Goal: Information Seeking & Learning: Learn about a topic

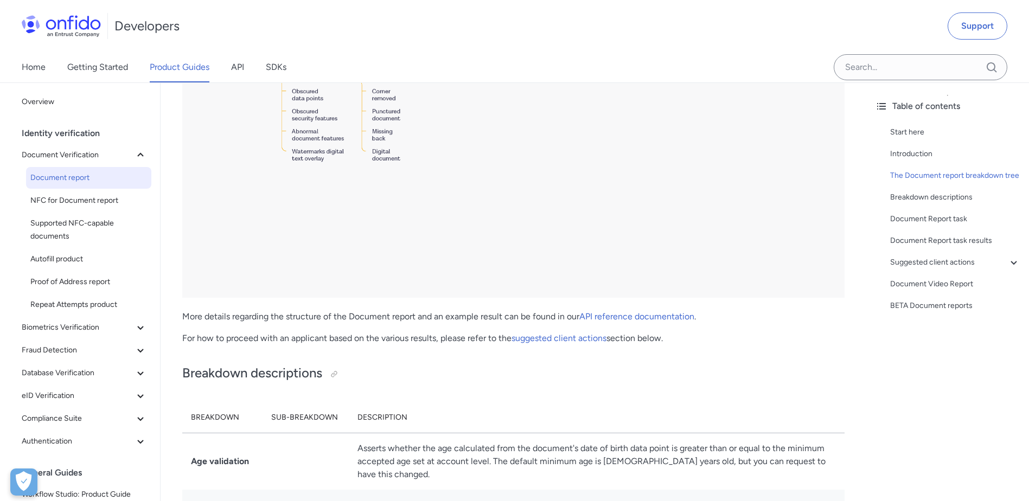
scroll to position [2604, 0]
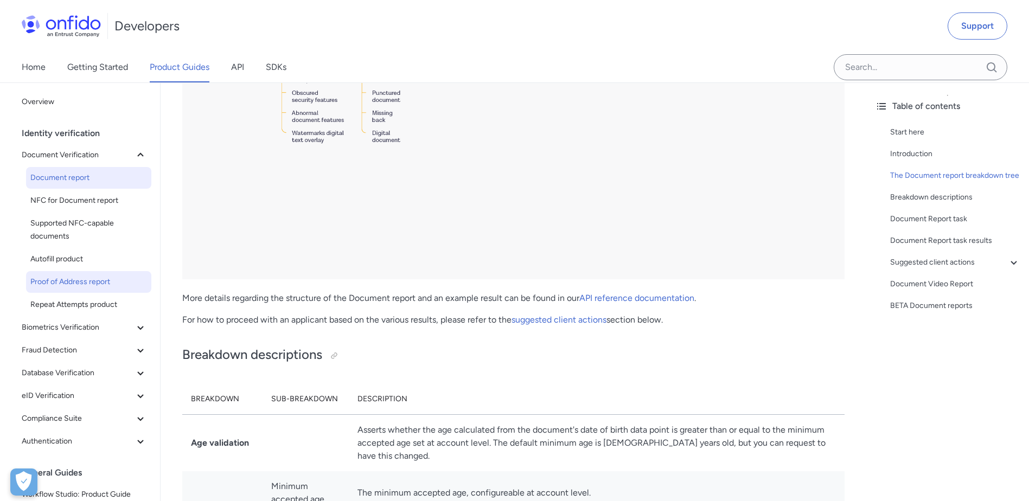
click at [68, 283] on span "Proof of Address report" at bounding box center [88, 282] width 117 height 13
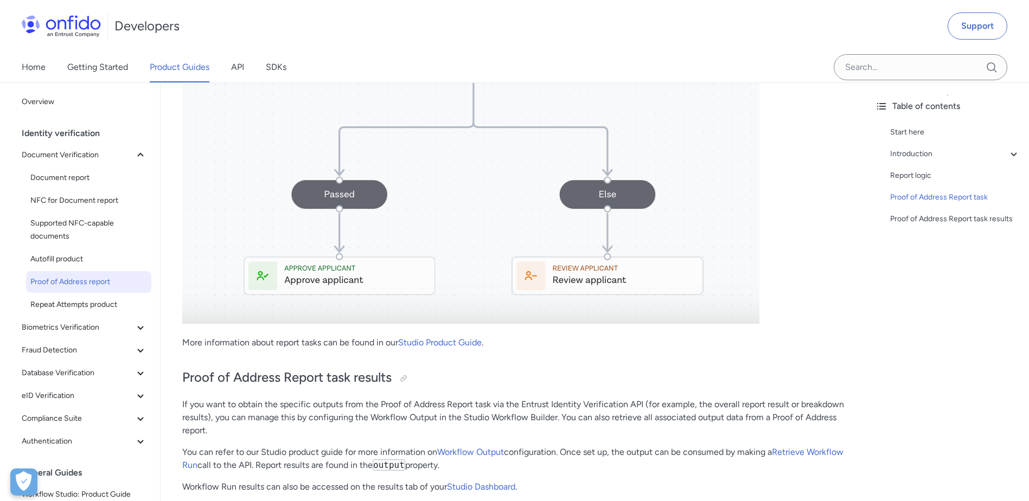
scroll to position [3200, 0]
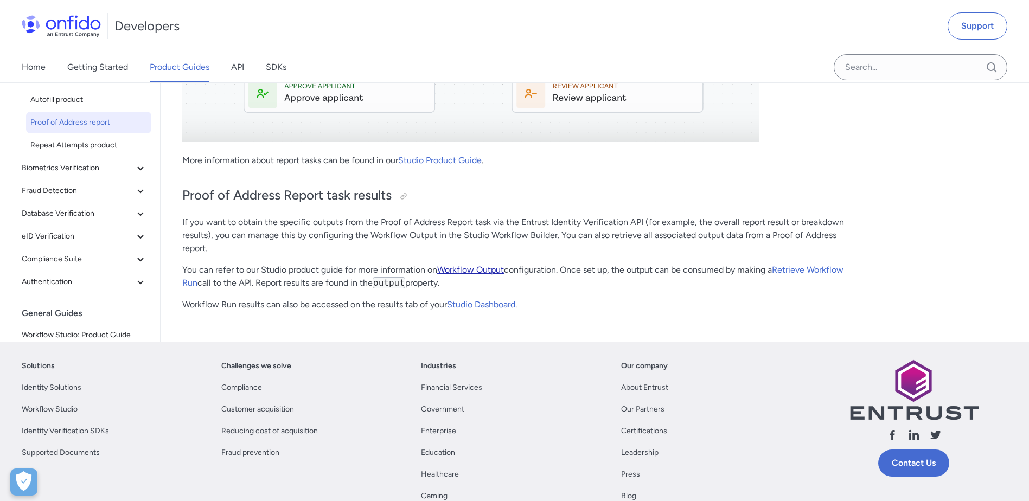
click at [489, 270] on link "Workflow Output" at bounding box center [470, 270] width 67 height 10
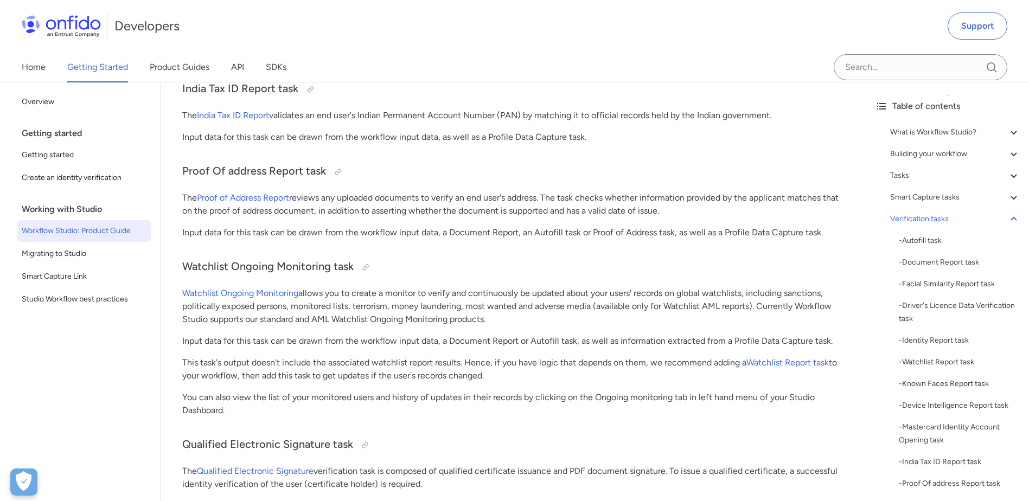
scroll to position [10068, 0]
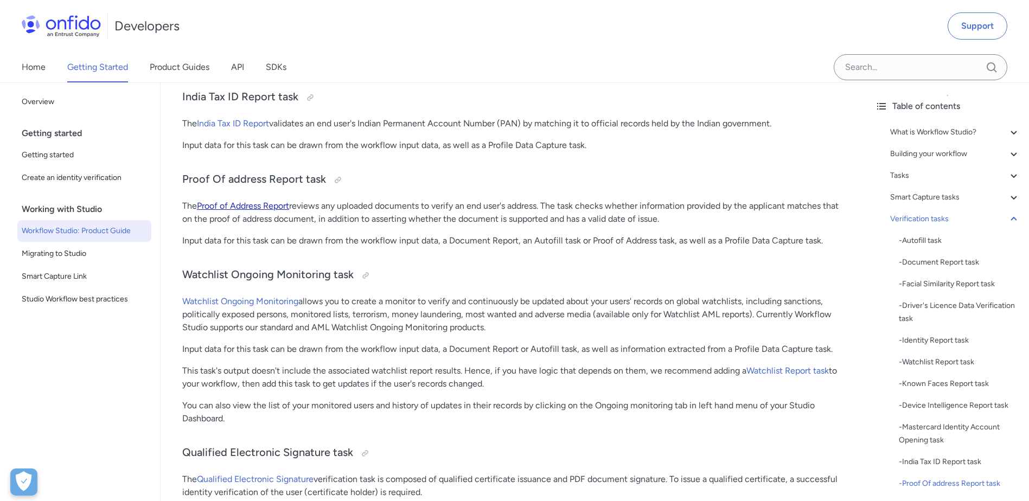
click at [241, 206] on link "Proof of Address Report" at bounding box center [243, 206] width 92 height 10
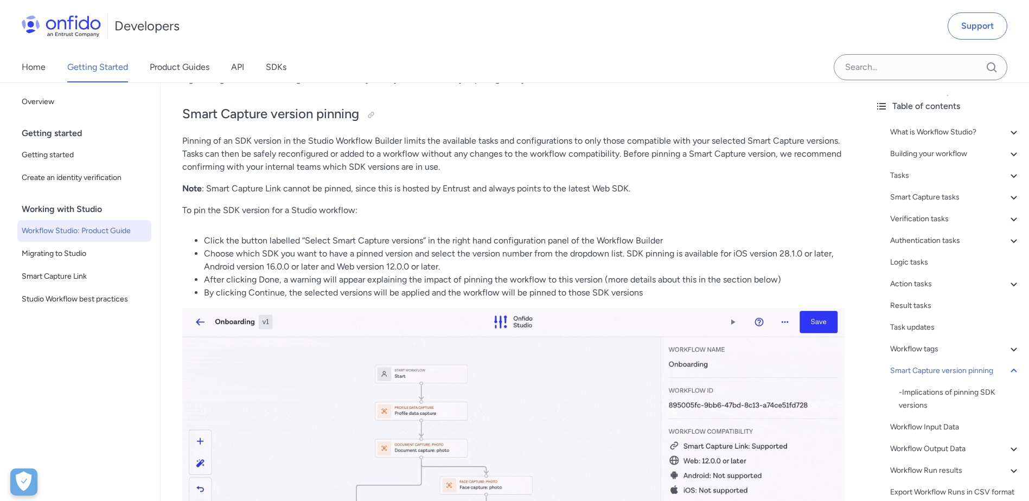
scroll to position [19294, 0]
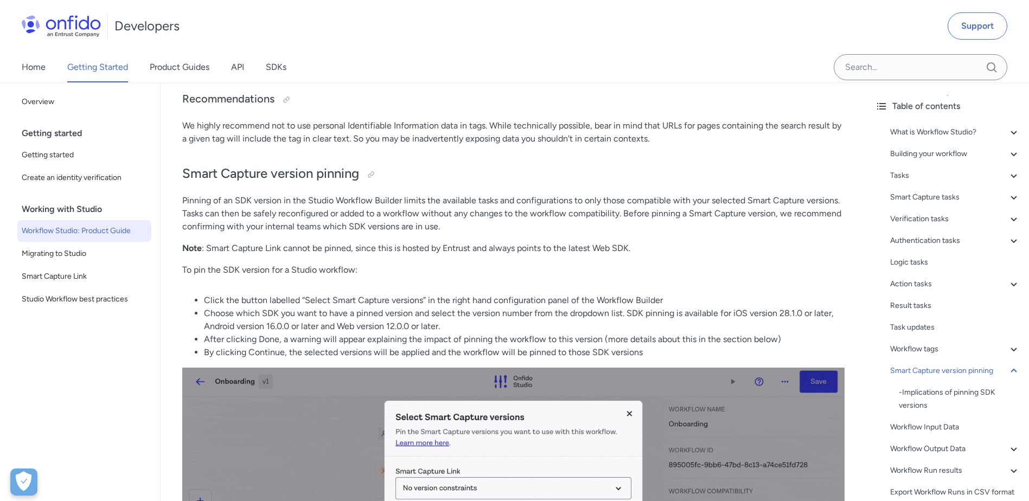
click at [735, 41] on div "Developers Support" at bounding box center [514, 26] width 1029 height 52
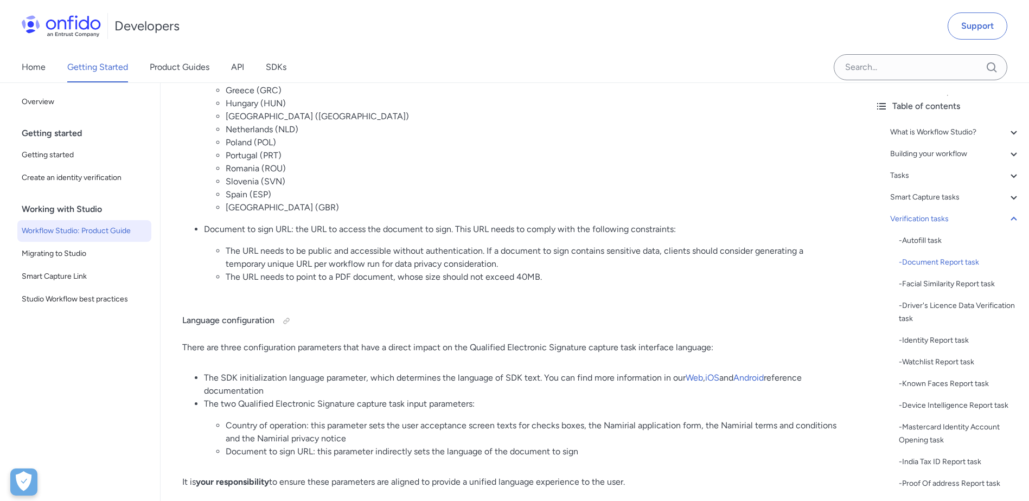
scroll to position [8412, 0]
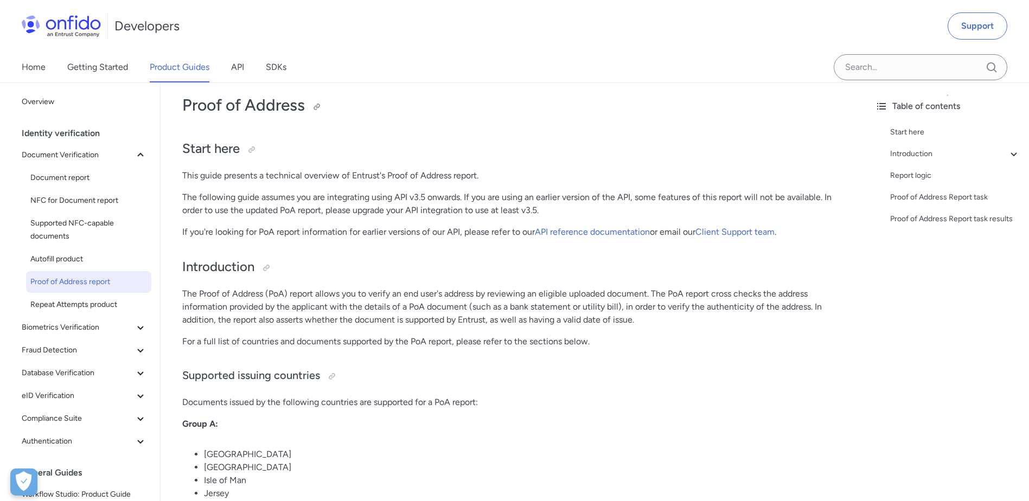
scroll to position [54, 0]
click at [728, 39] on div "Developers Support" at bounding box center [514, 26] width 1029 height 52
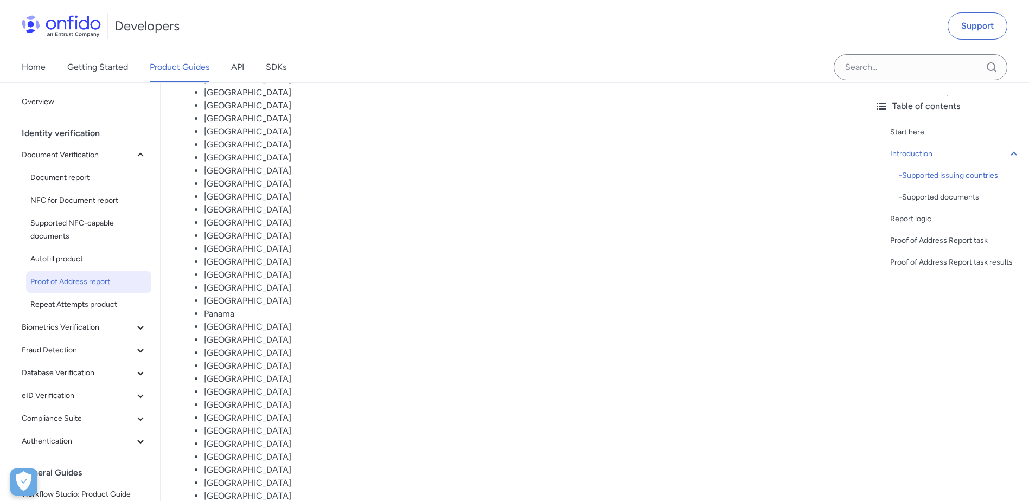
scroll to position [759, 0]
click at [959, 196] on div "- Supported documents" at bounding box center [959, 197] width 121 height 13
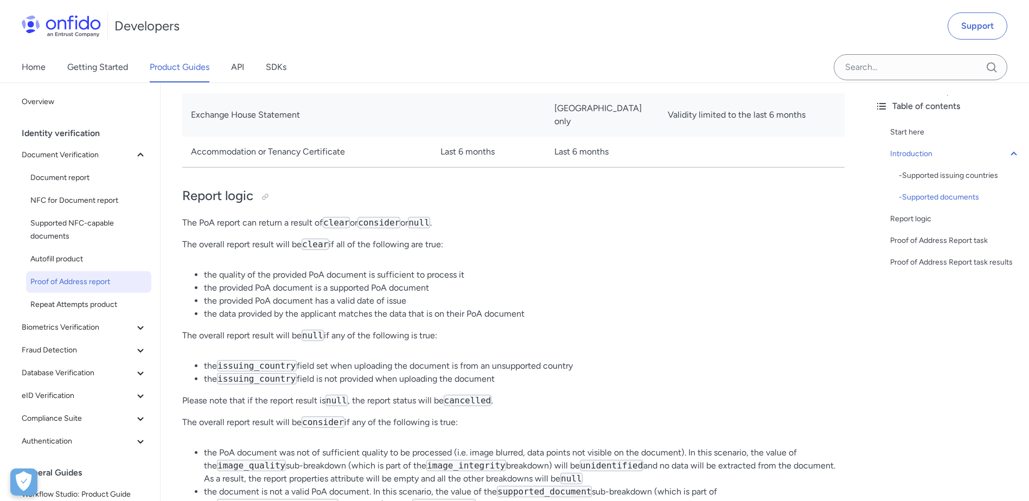
scroll to position [1781, 0]
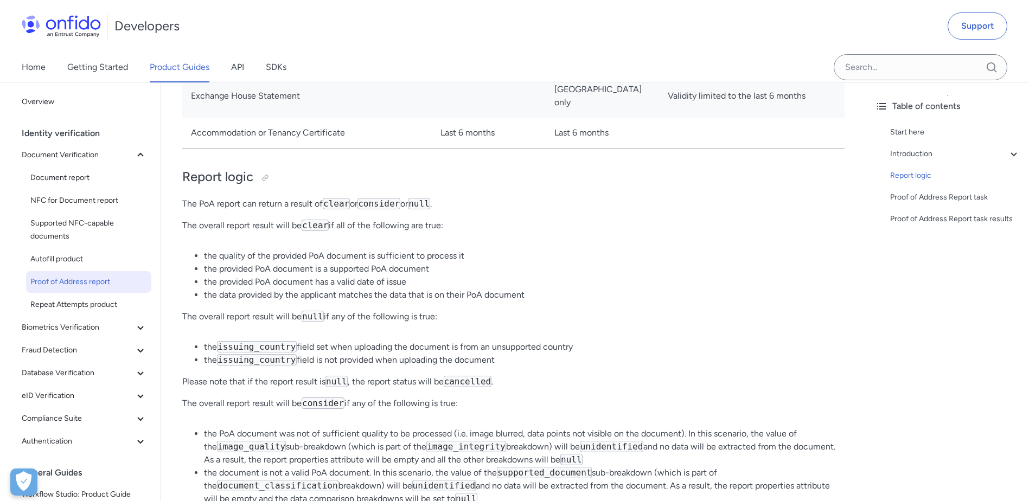
click at [329, 404] on code "consider" at bounding box center [323, 403] width 43 height 11
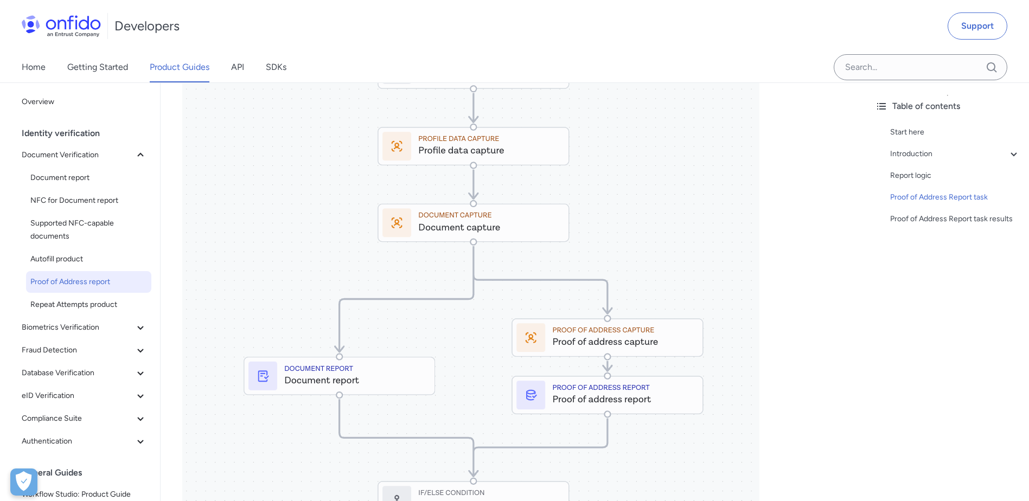
scroll to position [2594, 0]
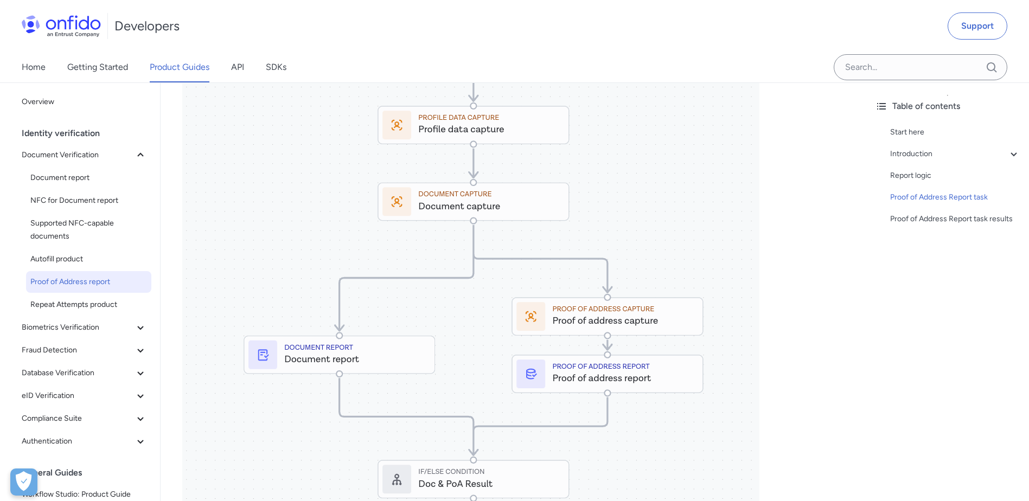
click at [599, 364] on img at bounding box center [470, 374] width 577 height 747
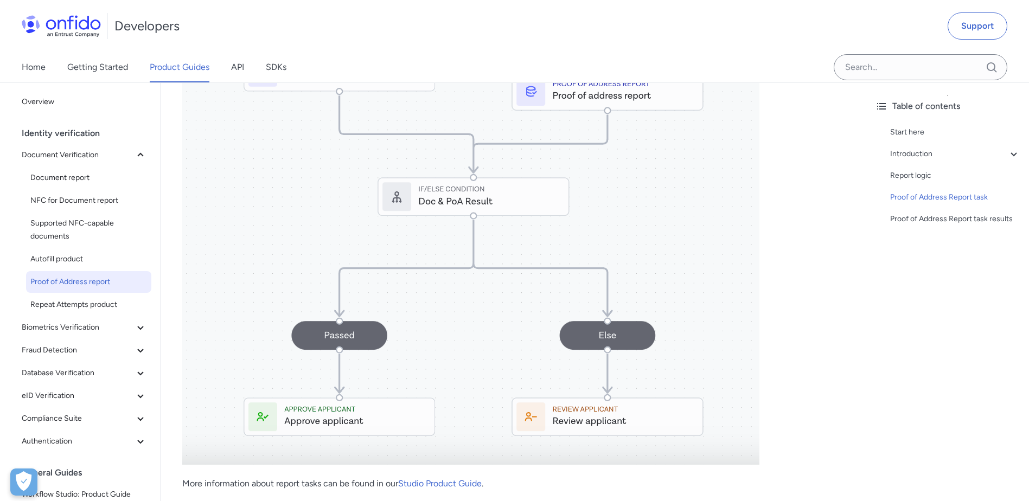
scroll to position [2920, 0]
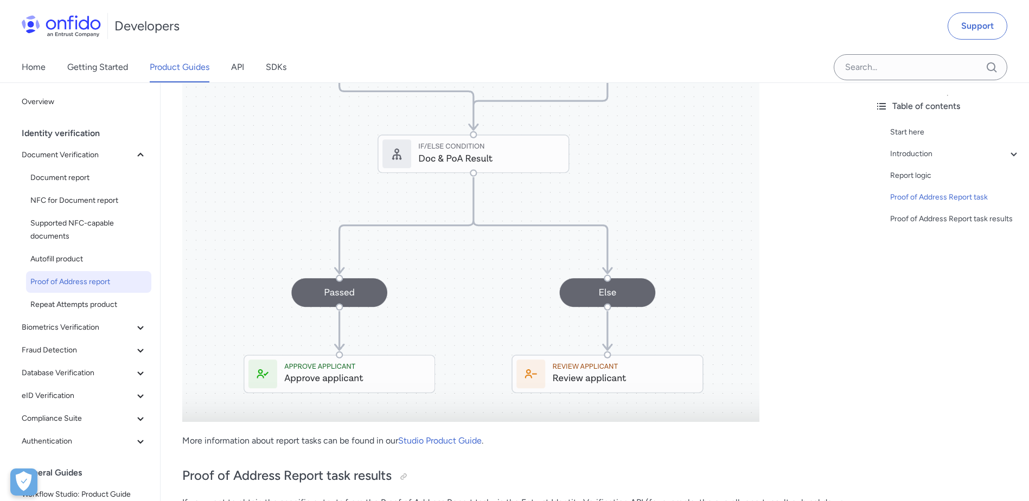
click at [580, 365] on img at bounding box center [470, 48] width 577 height 747
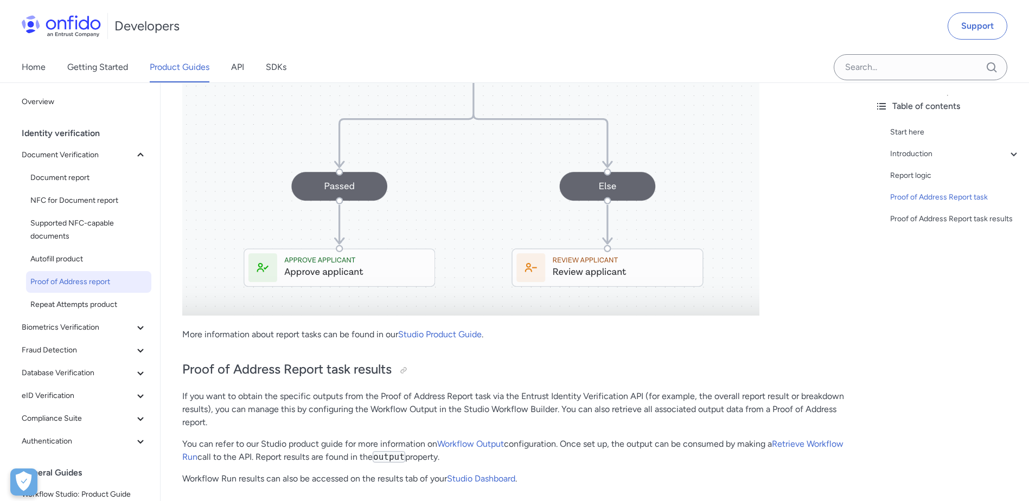
scroll to position [3082, 0]
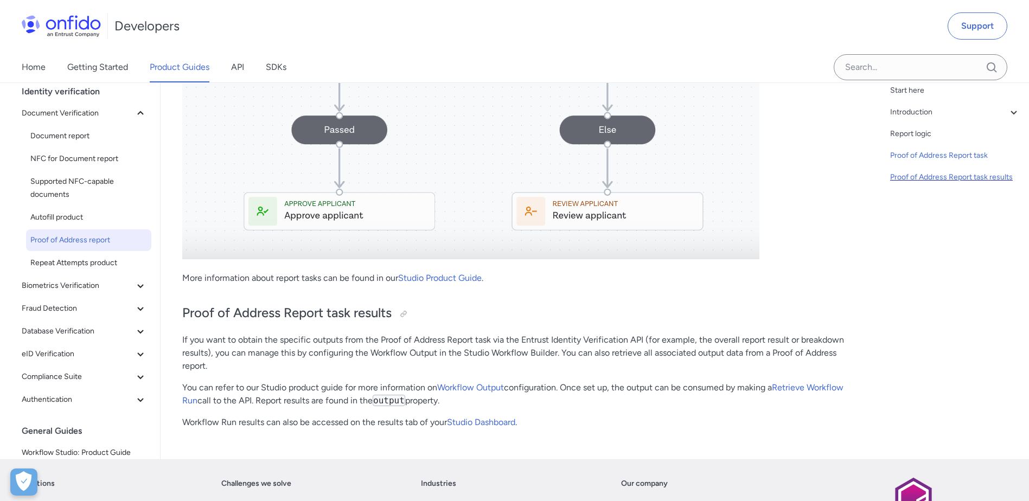
click at [924, 175] on div "Proof of Address Report task results" at bounding box center [955, 177] width 130 height 13
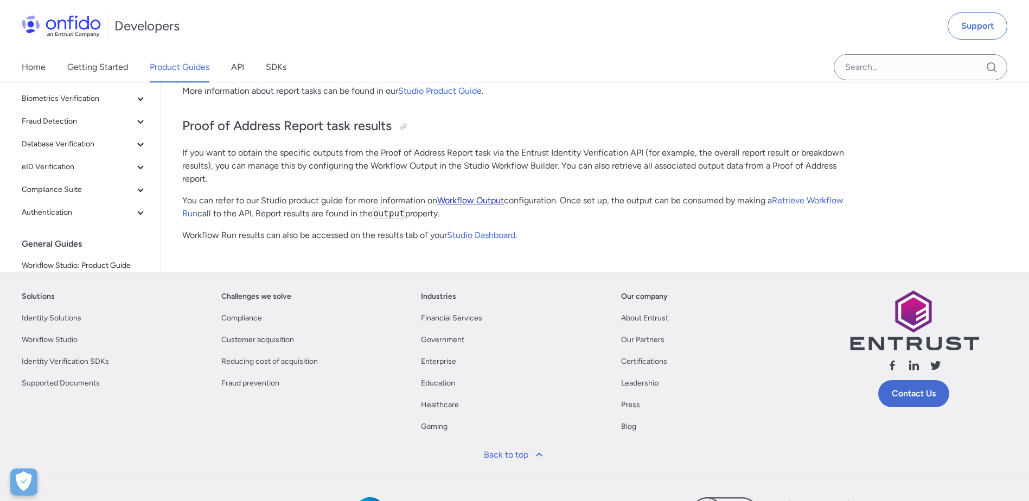
click at [466, 202] on link "Workflow Output" at bounding box center [470, 200] width 67 height 10
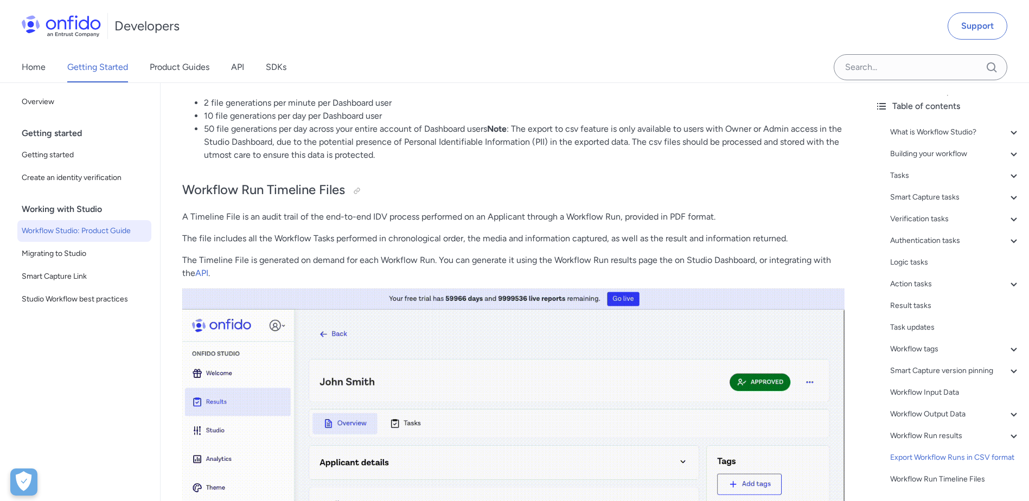
scroll to position [24502, 0]
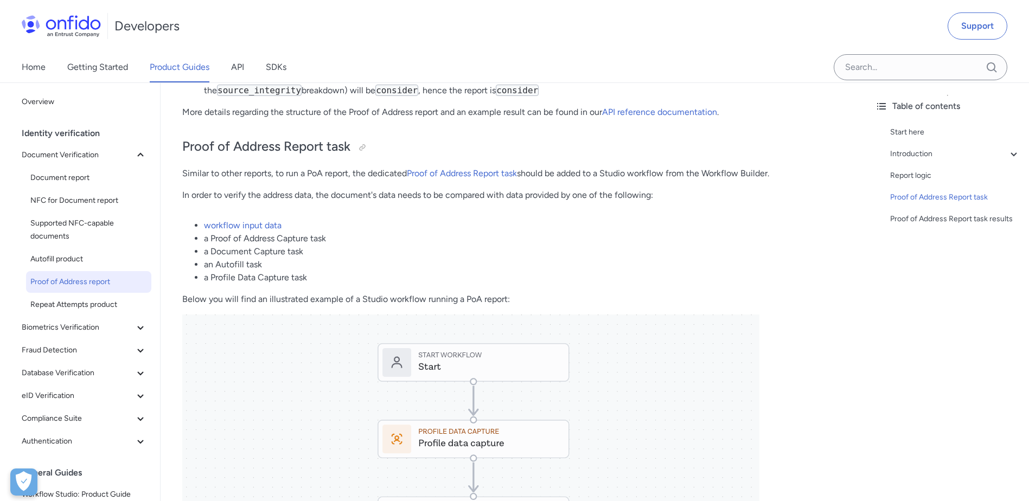
scroll to position [2239, 0]
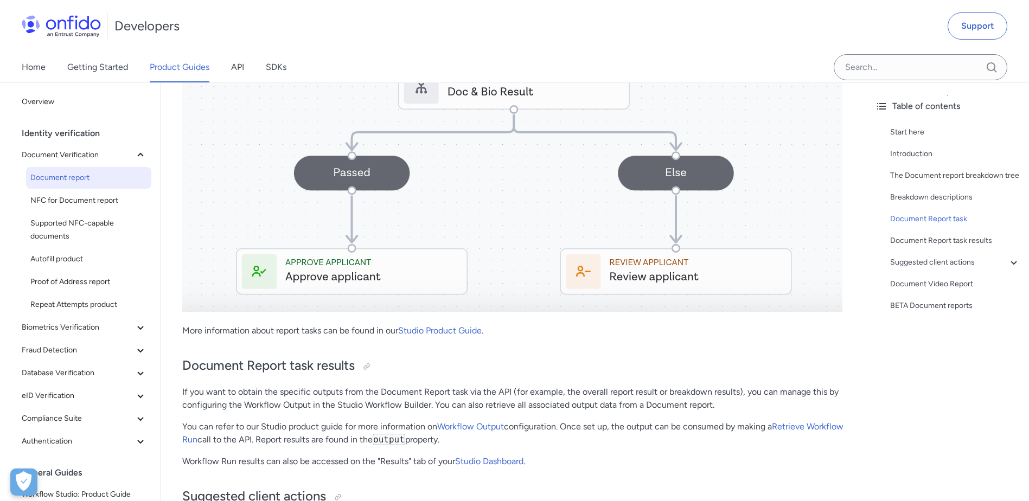
scroll to position [5436, 0]
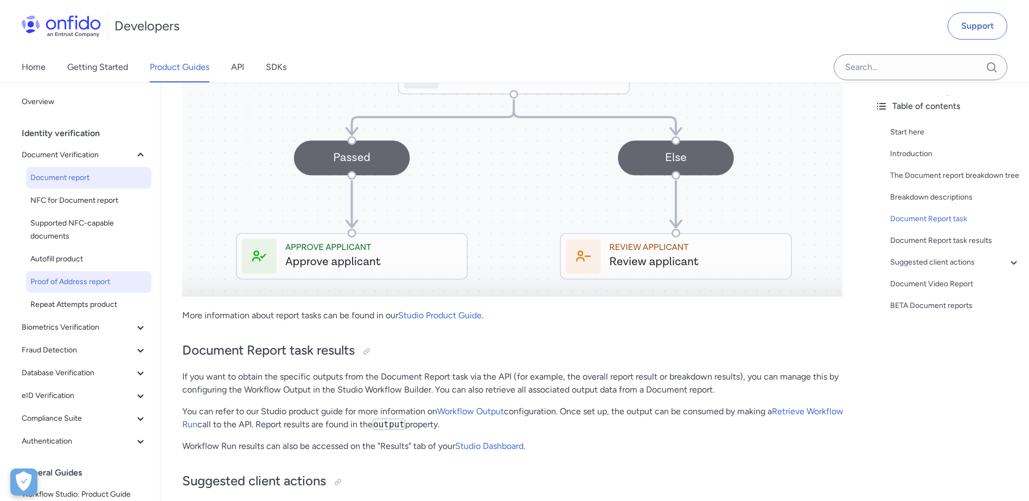
click at [100, 282] on span "Proof of Address report" at bounding box center [88, 282] width 117 height 13
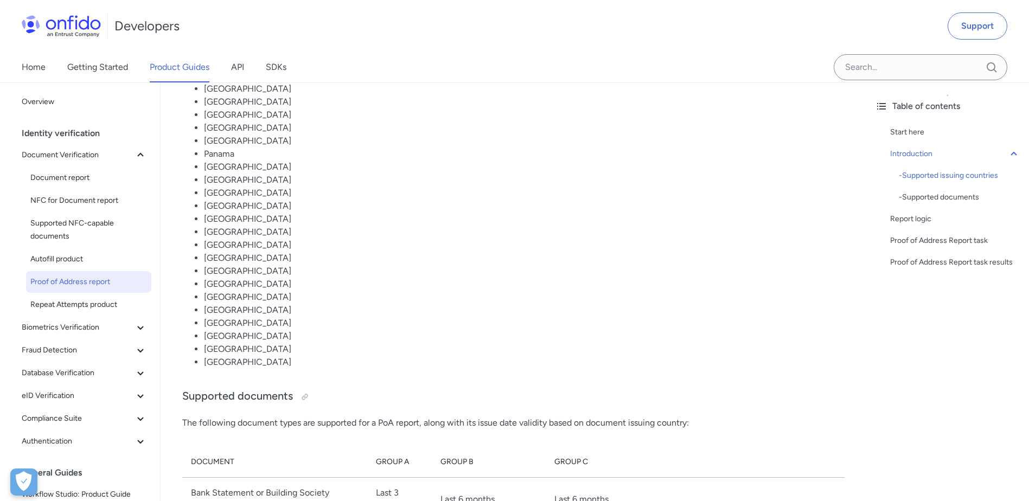
scroll to position [922, 0]
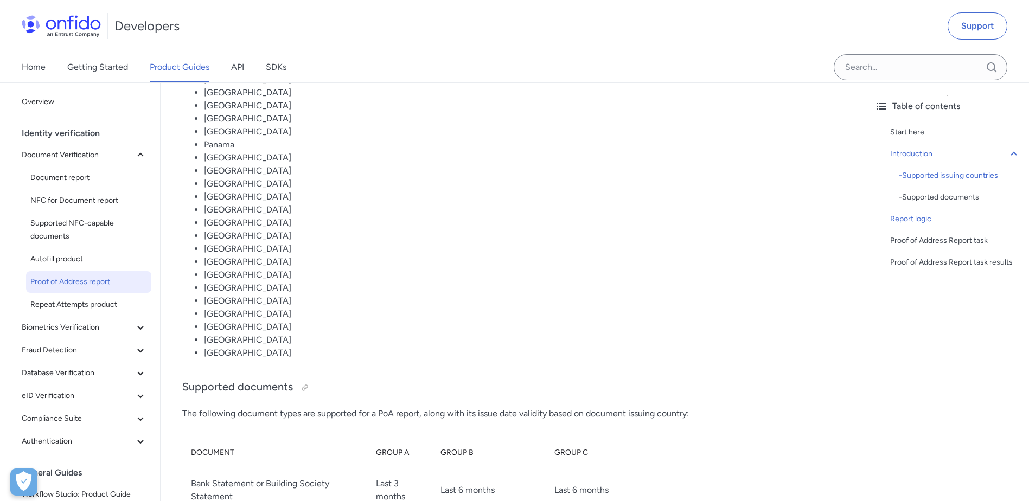
click at [906, 221] on div "Report logic" at bounding box center [955, 219] width 130 height 13
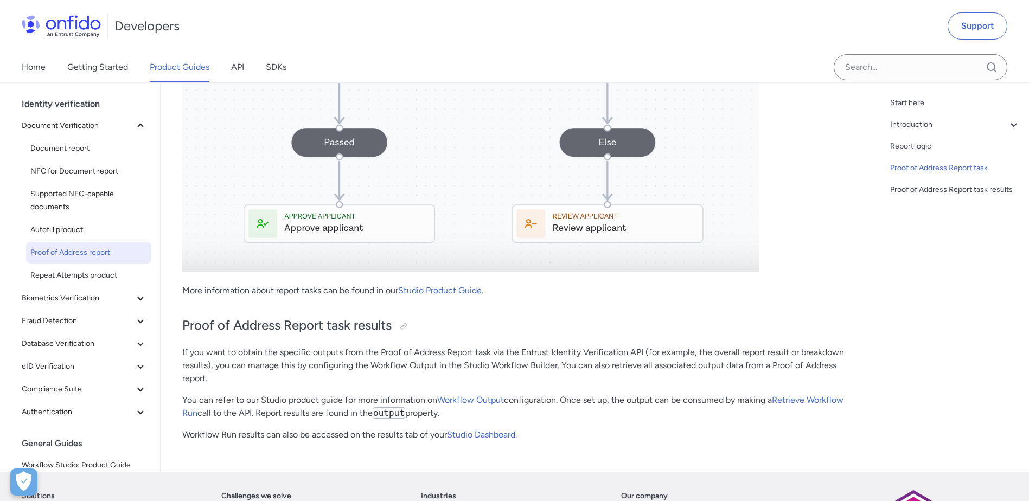
scroll to position [3079, 0]
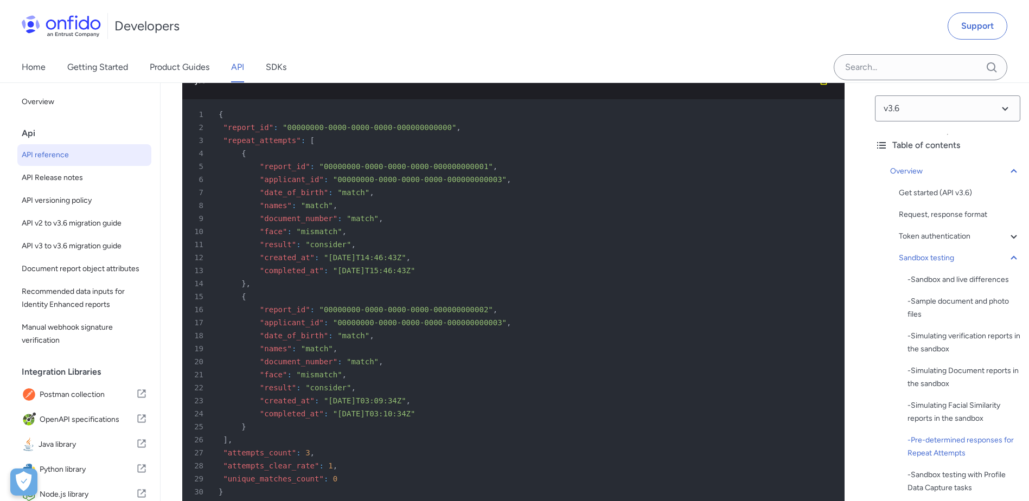
scroll to position [6636, 0]
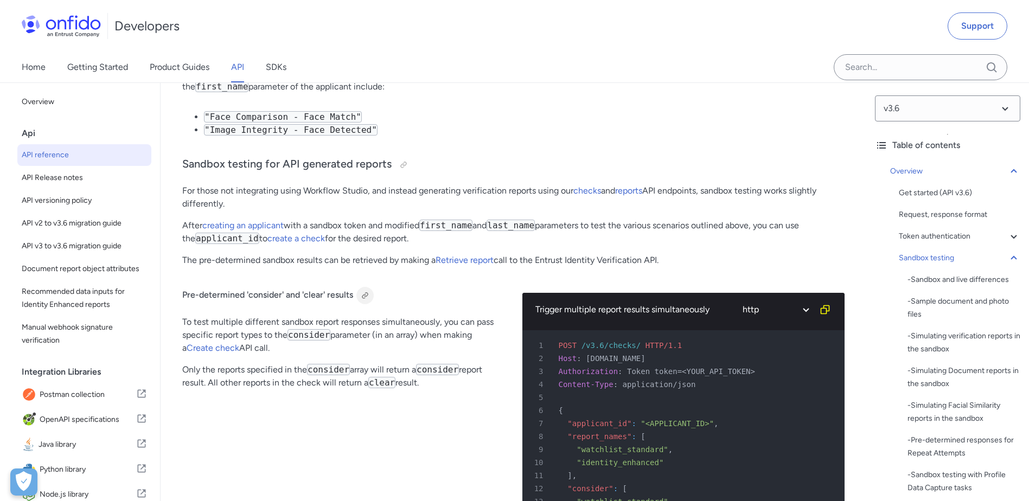
click at [368, 300] on div at bounding box center [365, 295] width 9 height 9
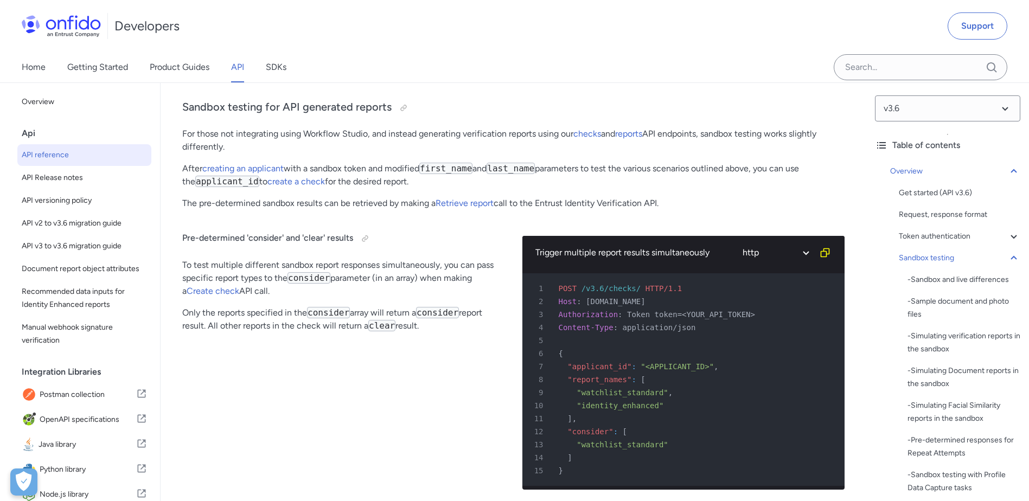
scroll to position [6691, 0]
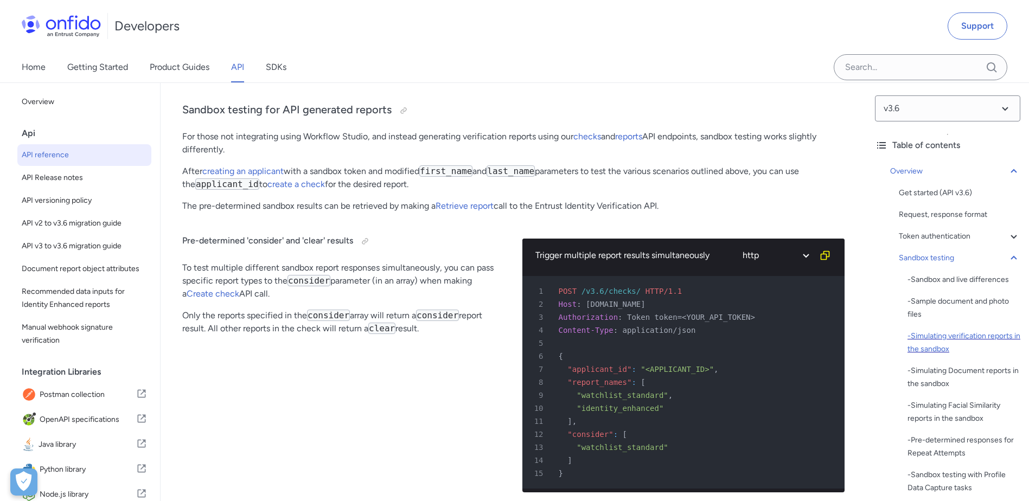
click at [951, 337] on div "- Simulating verification reports in the sandbox" at bounding box center [963, 343] width 113 height 26
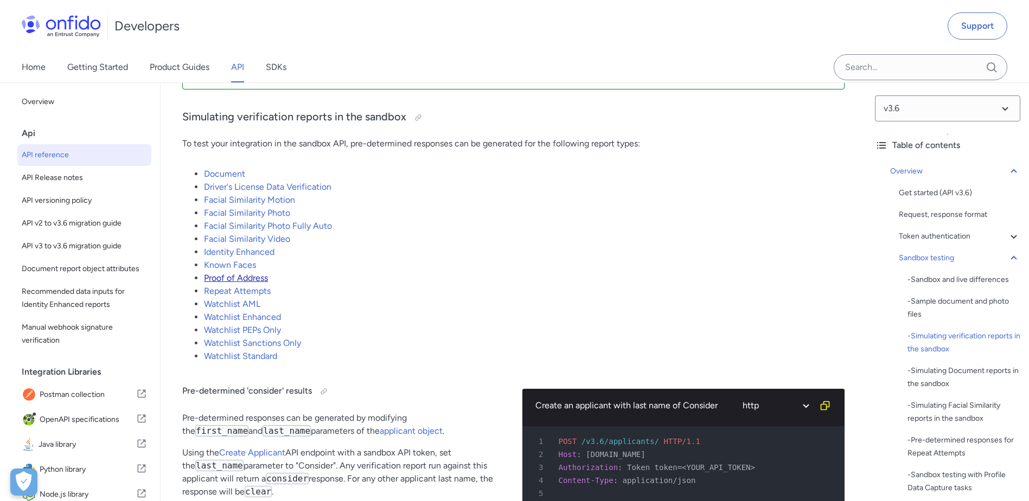
click at [232, 283] on link "Proof of Address" at bounding box center [236, 278] width 64 height 10
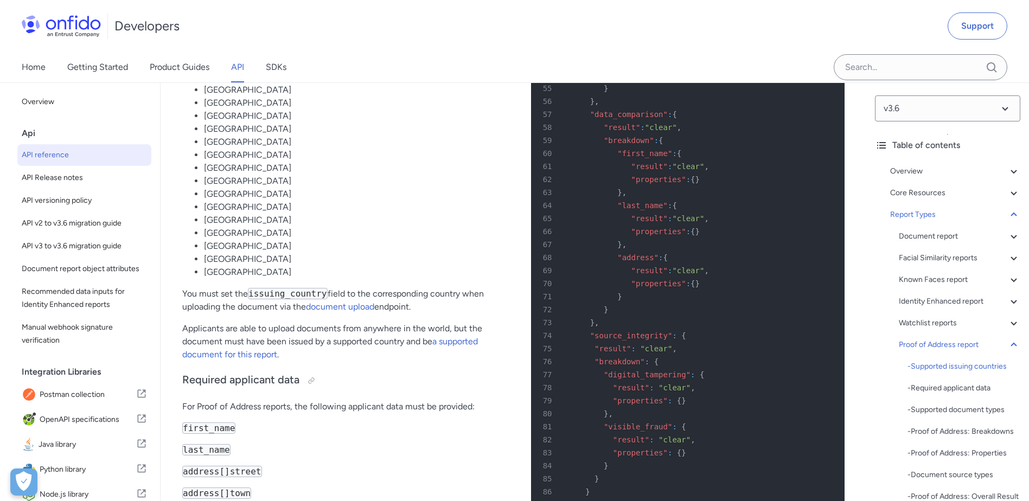
scroll to position [68831, 0]
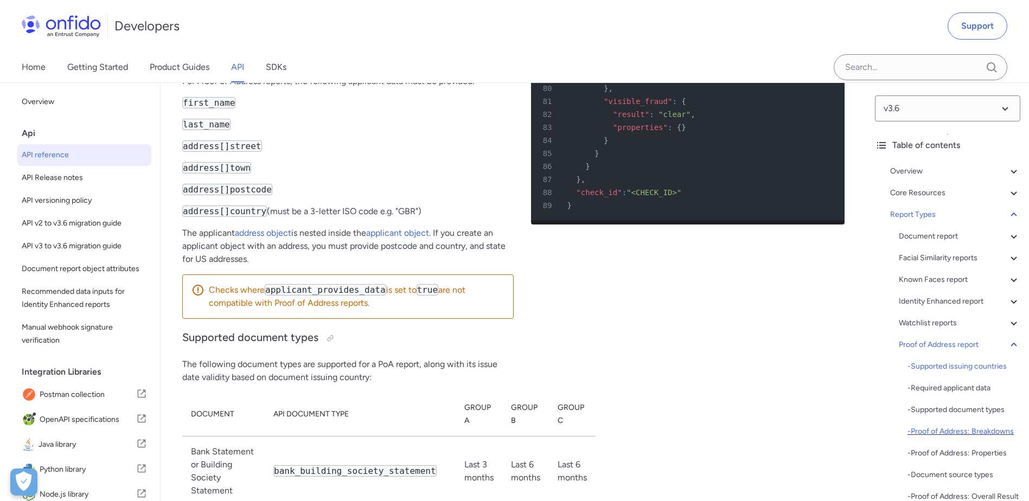
click at [938, 428] on div "- Proof of Address: Breakdowns" at bounding box center [963, 431] width 113 height 13
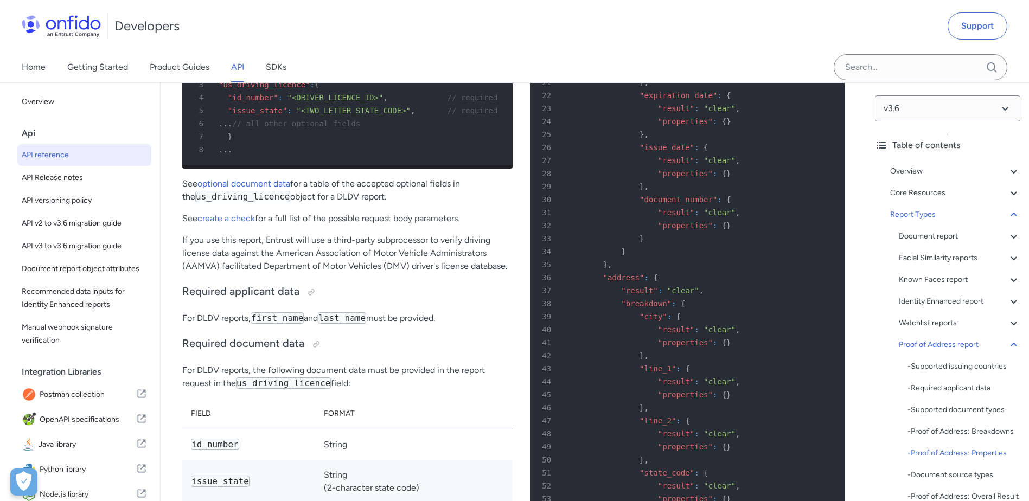
scroll to position [71850, 0]
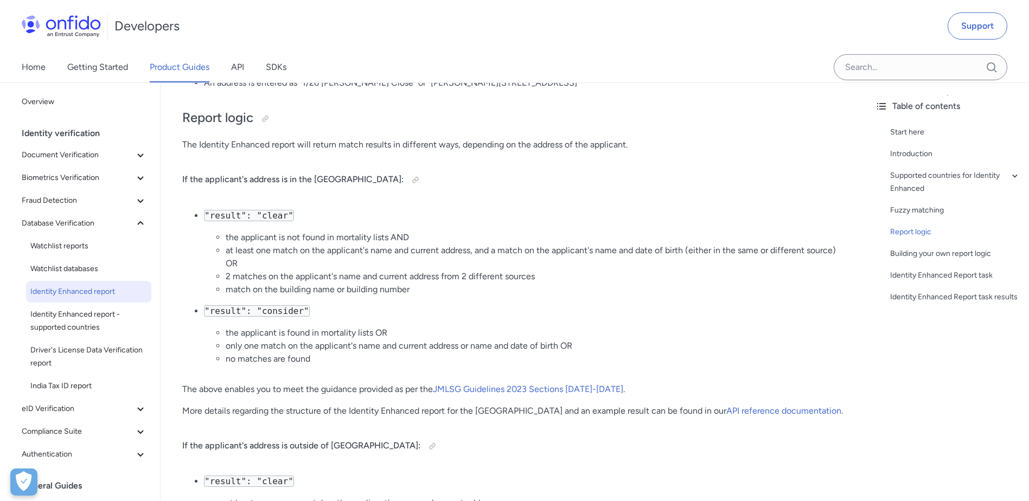
scroll to position [1139, 0]
